Goal: Information Seeking & Learning: Learn about a topic

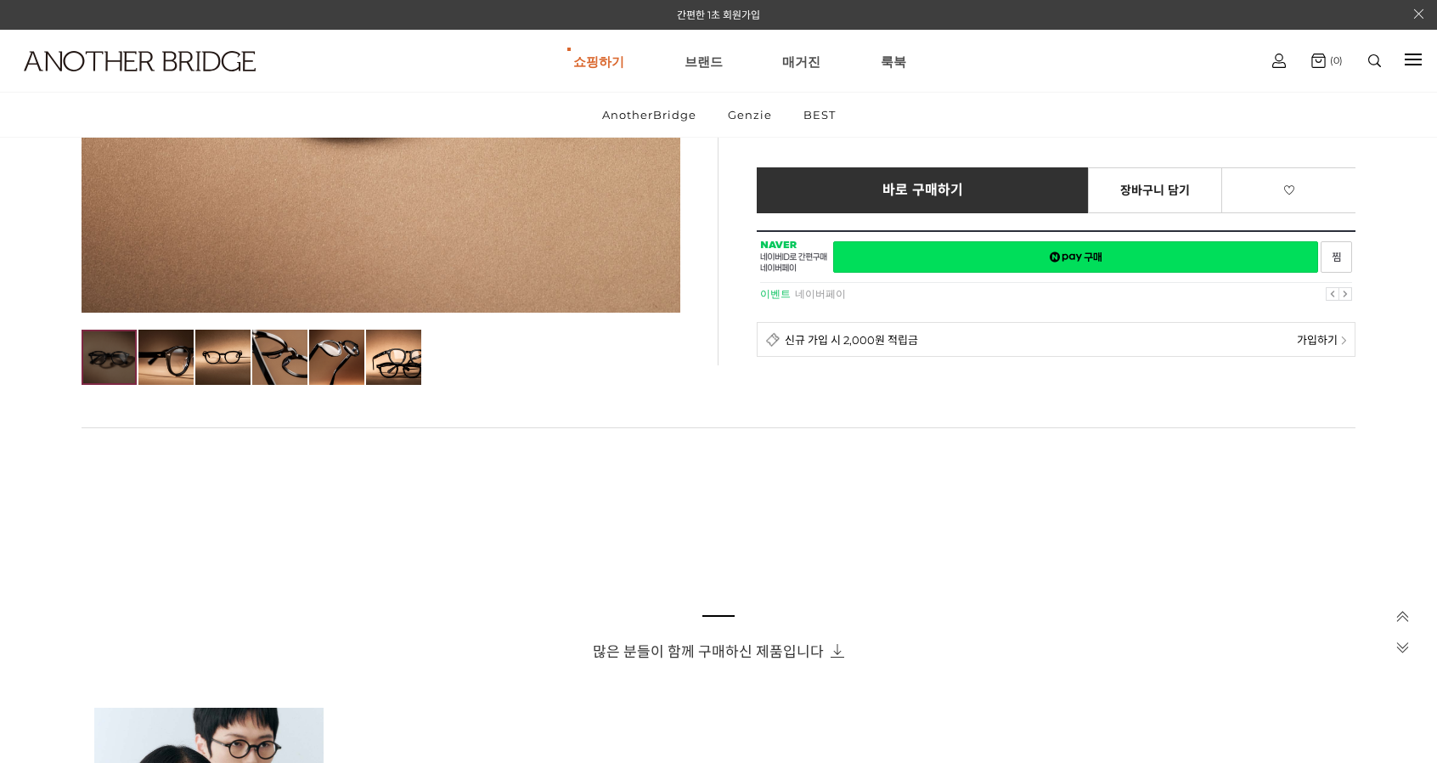
scroll to position [510, 0]
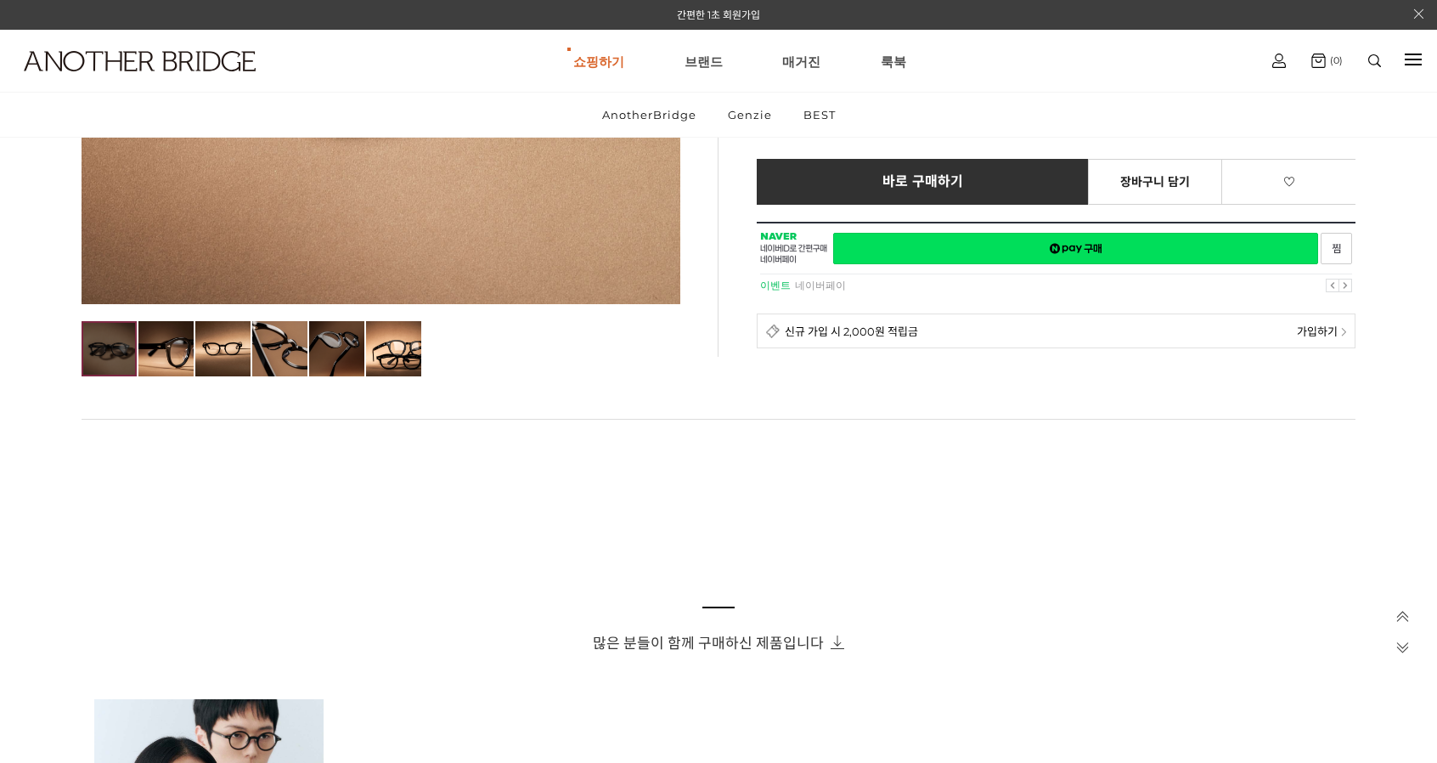
click at [309, 356] on img at bounding box center [336, 348] width 55 height 55
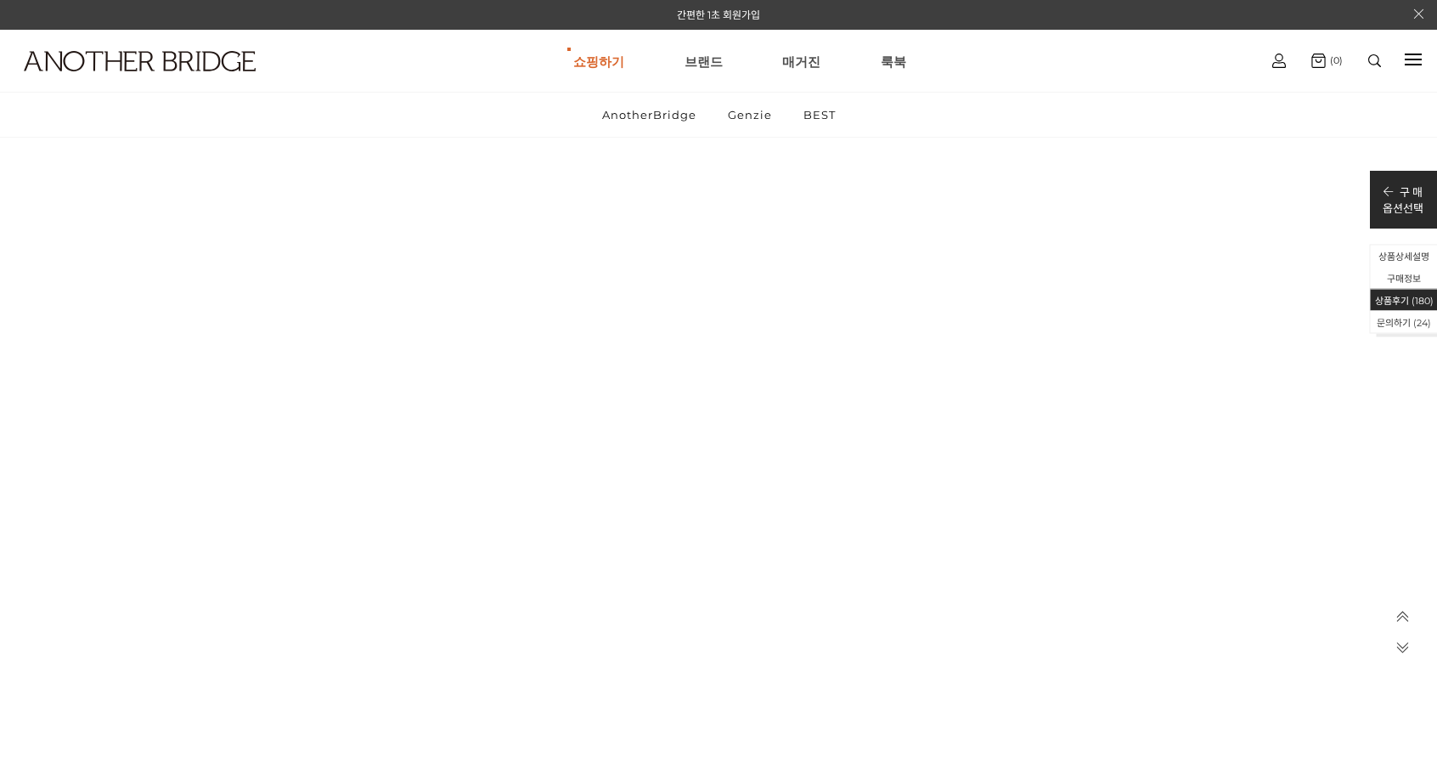
scroll to position [78583, 0]
click at [597, 181] on link "BEST" at bounding box center [599, 178] width 184 height 32
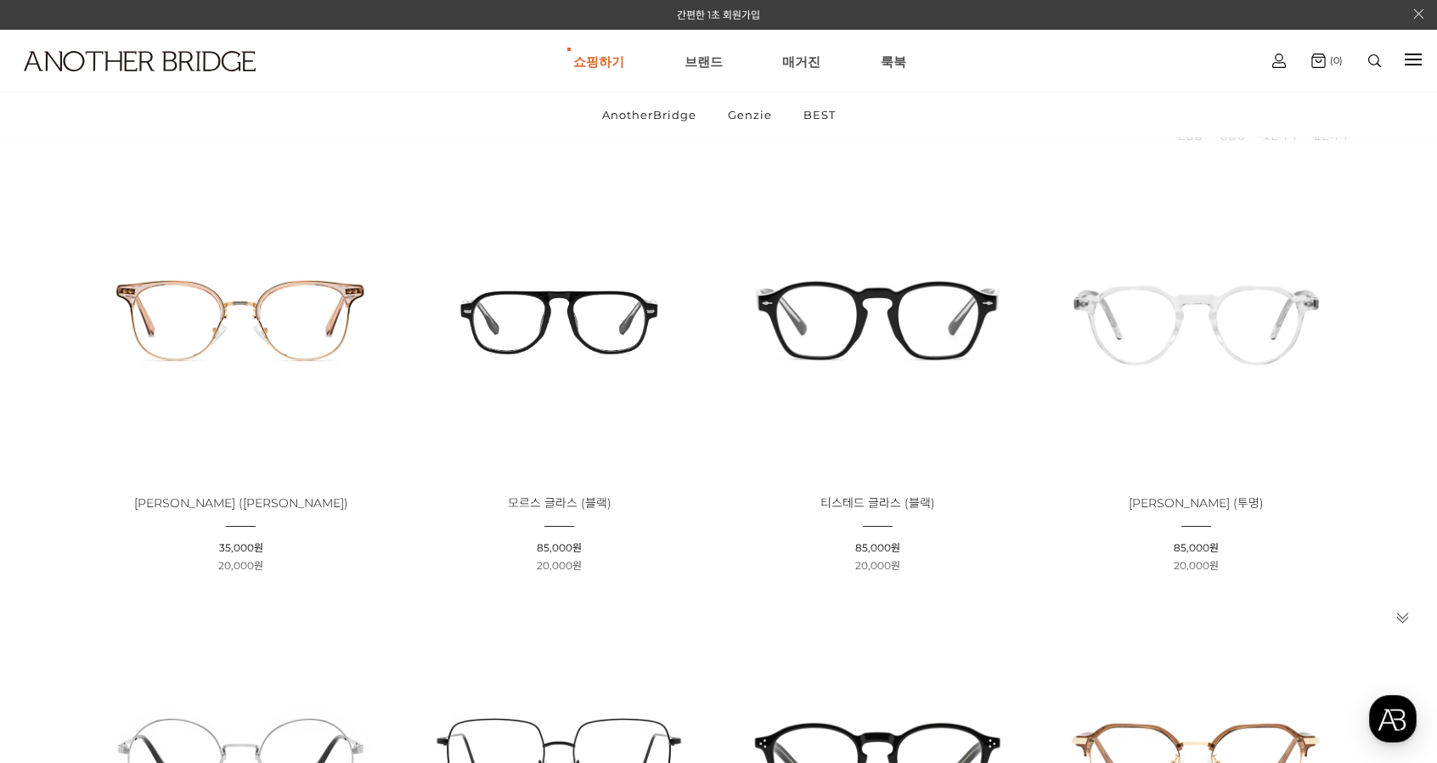
scroll to position [170, 0]
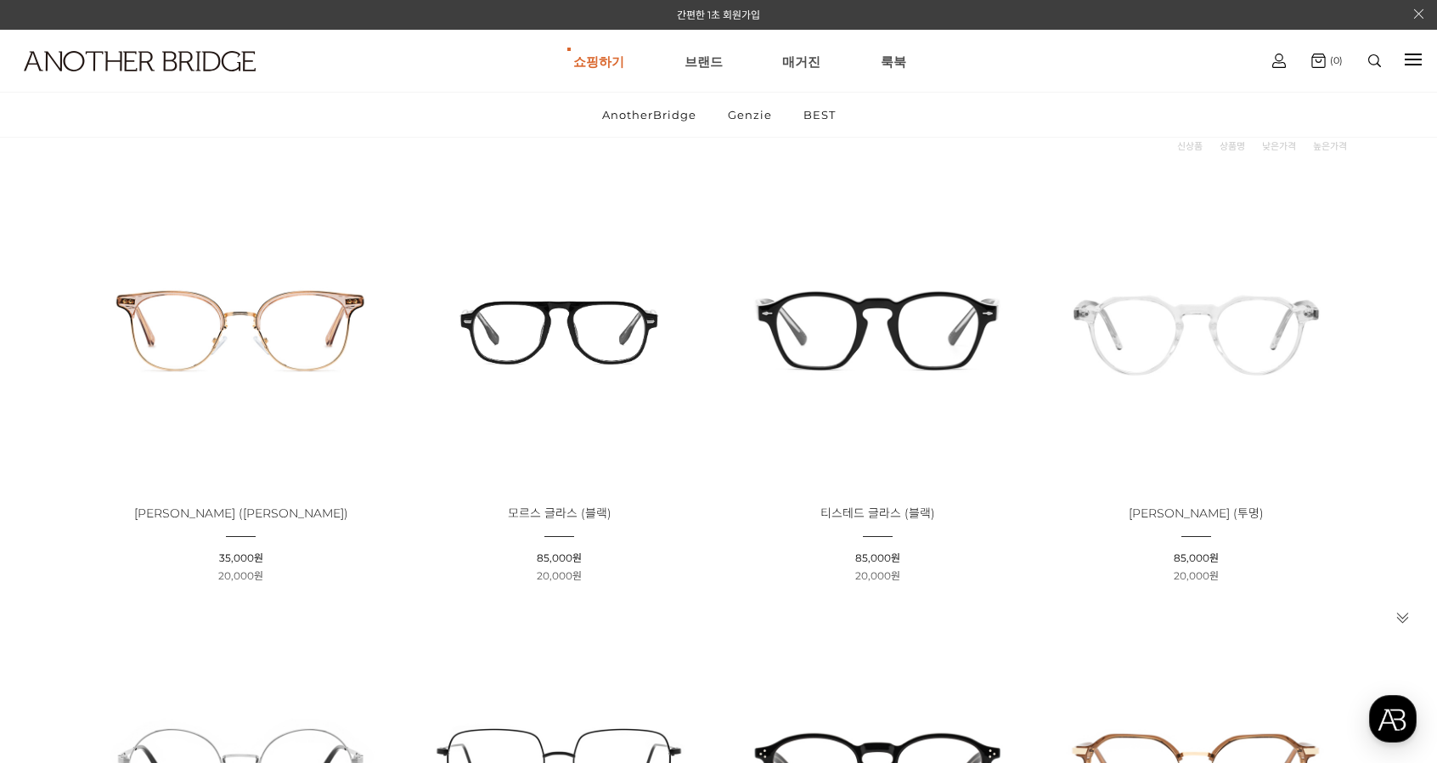
click at [889, 303] on img at bounding box center [878, 329] width 307 height 307
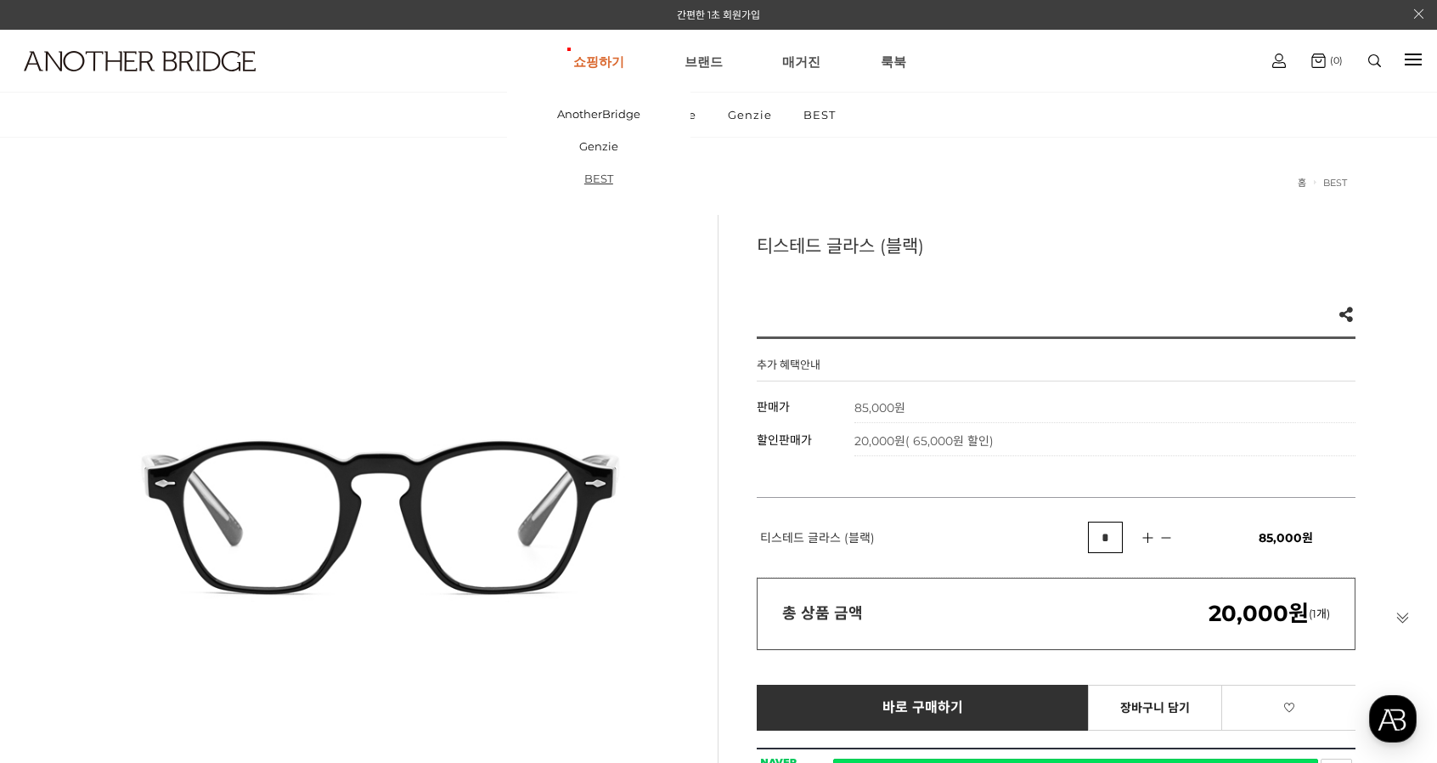
click at [595, 181] on link "BEST" at bounding box center [599, 178] width 184 height 32
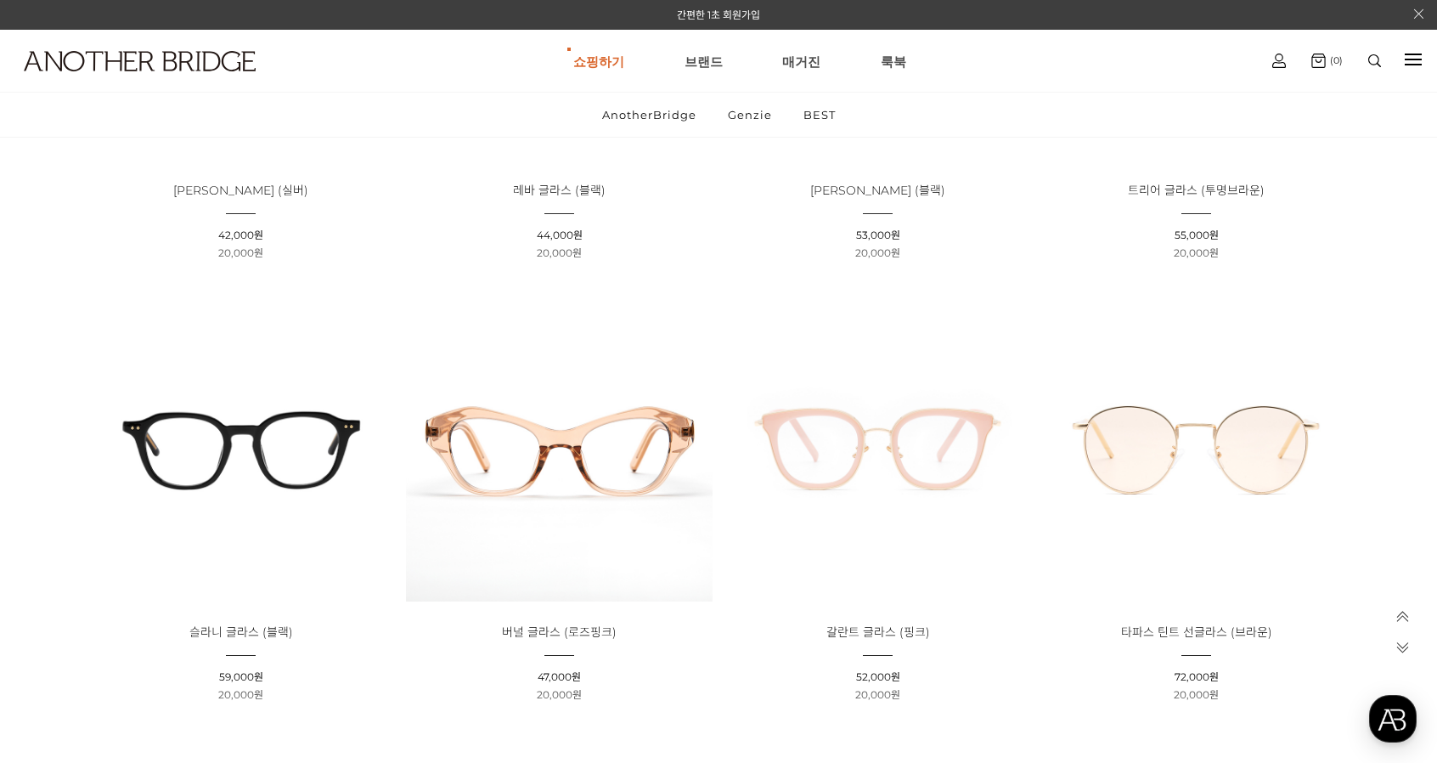
scroll to position [425, 0]
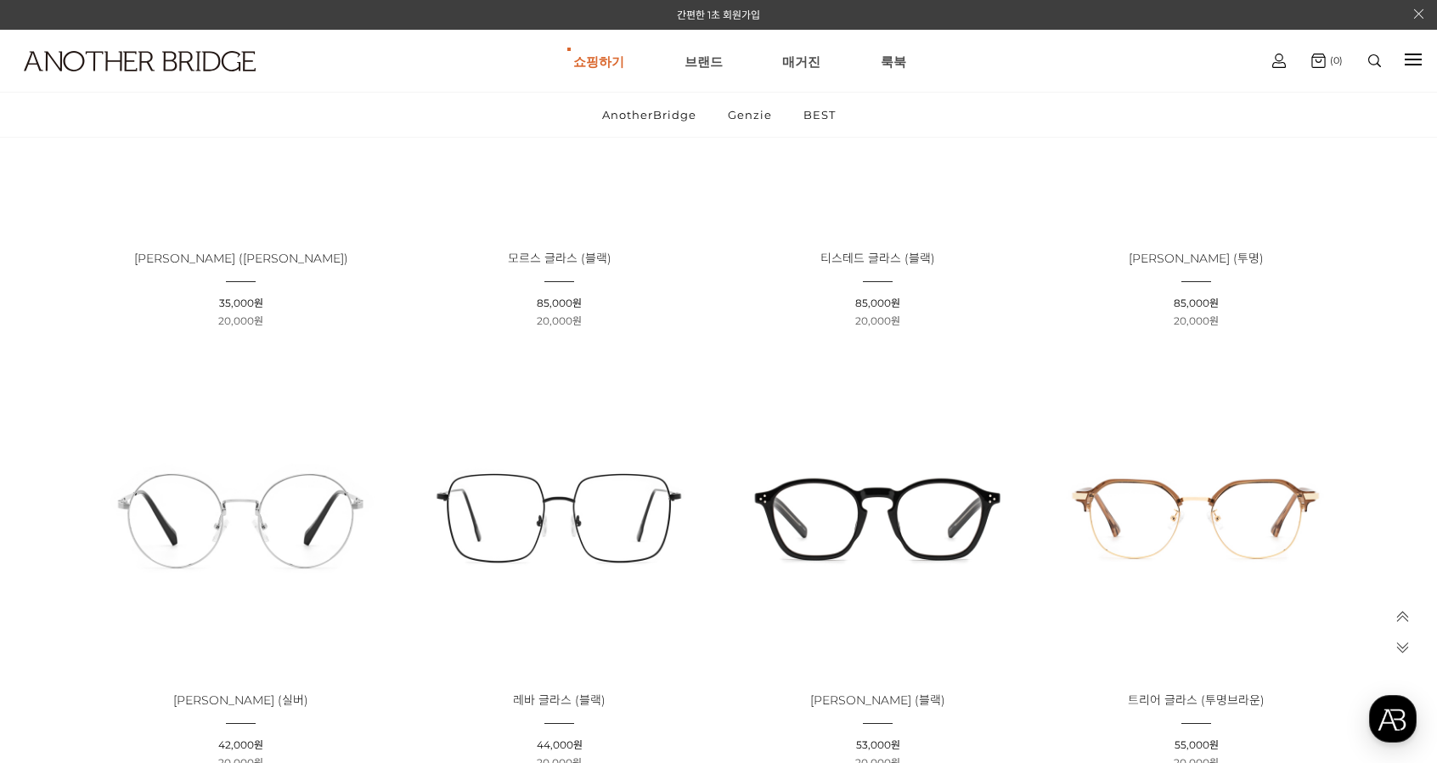
click at [810, 511] on img at bounding box center [878, 516] width 307 height 307
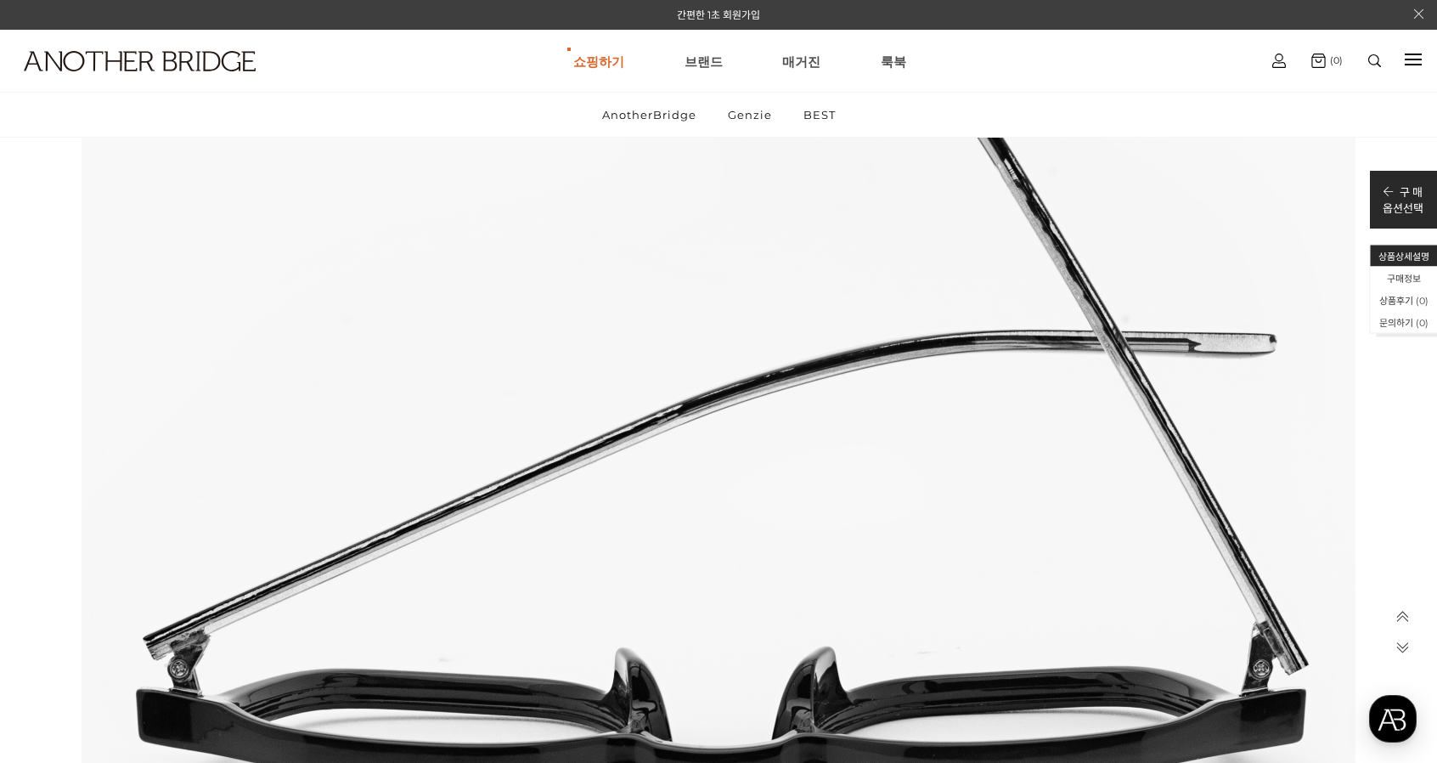
scroll to position [9670, 0]
